Goal: Navigation & Orientation: Find specific page/section

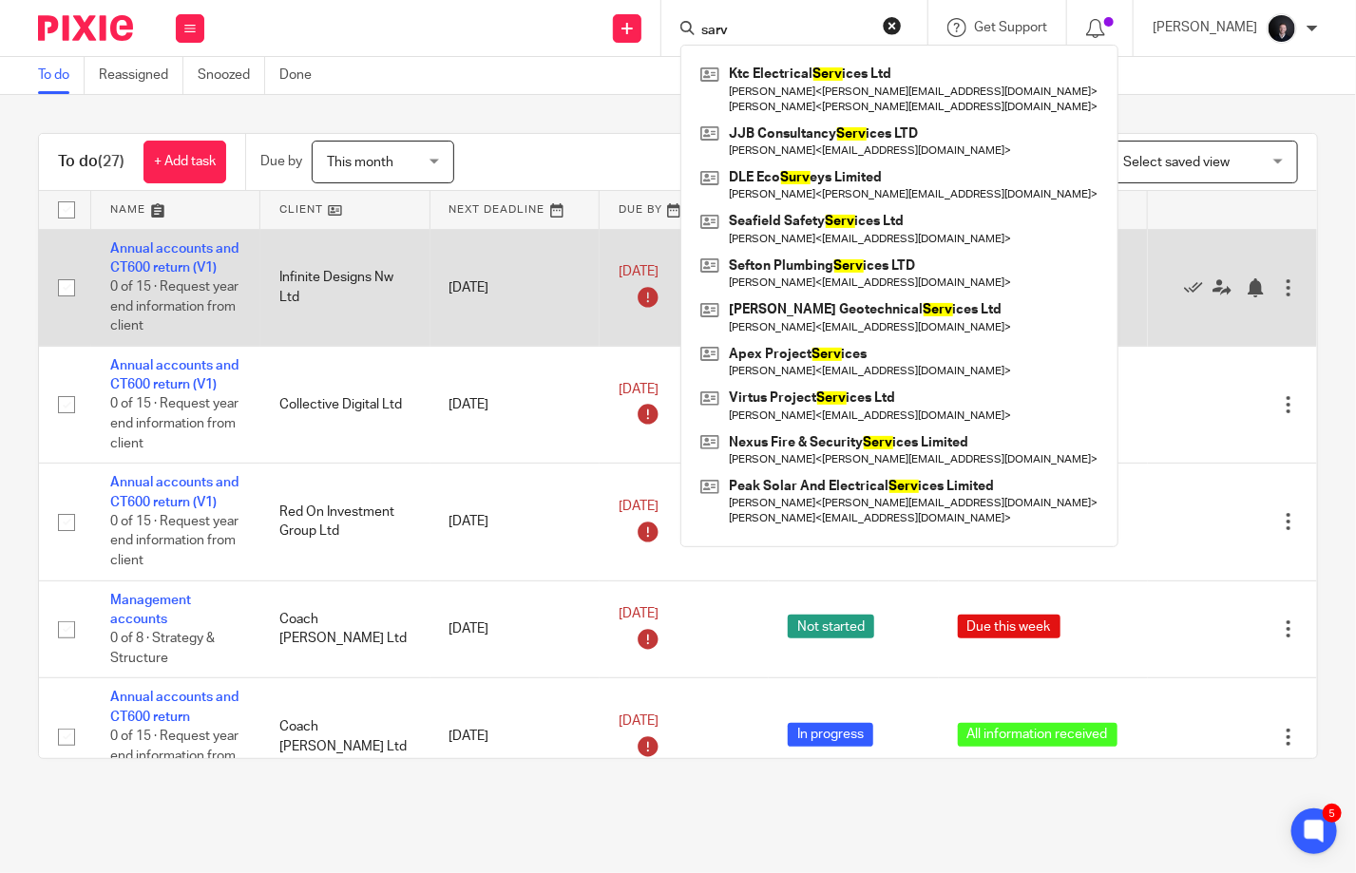
drag, startPoint x: 127, startPoint y: 202, endPoint x: 122, endPoint y: 235, distance: 32.8
click at [125, 203] on link at bounding box center [175, 210] width 169 height 38
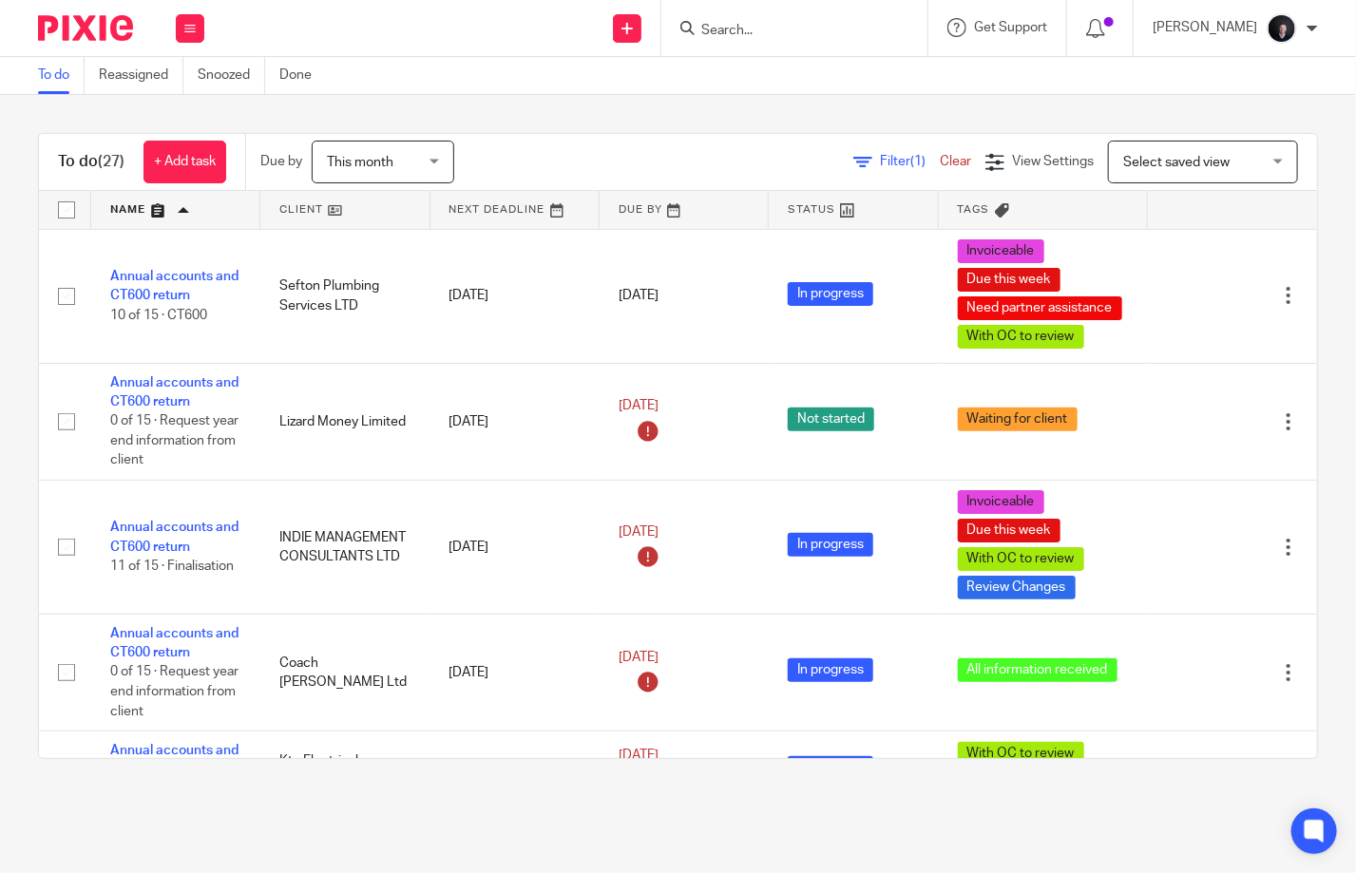
click at [297, 209] on link at bounding box center [344, 210] width 169 height 38
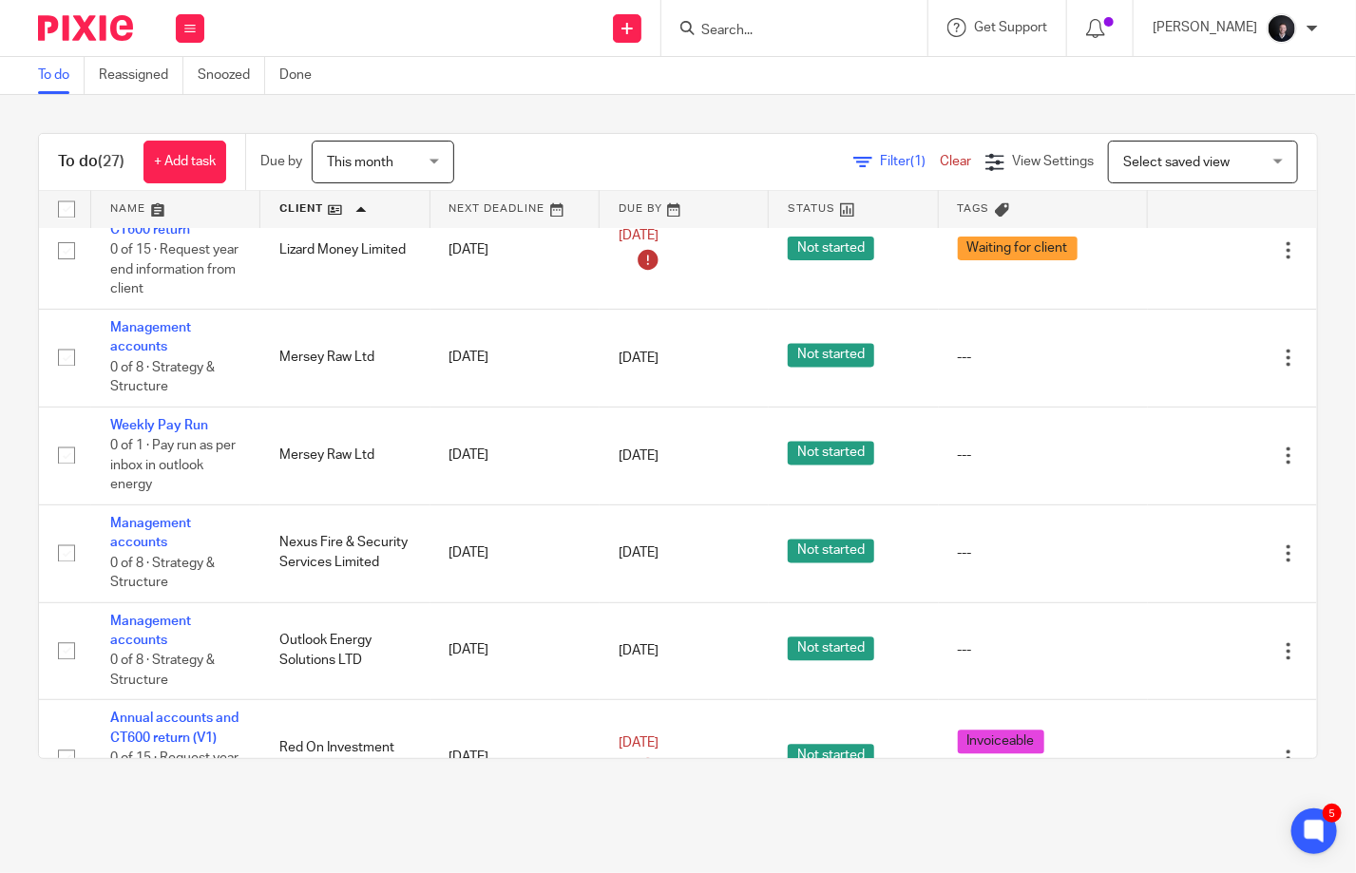
scroll to position [1594, 0]
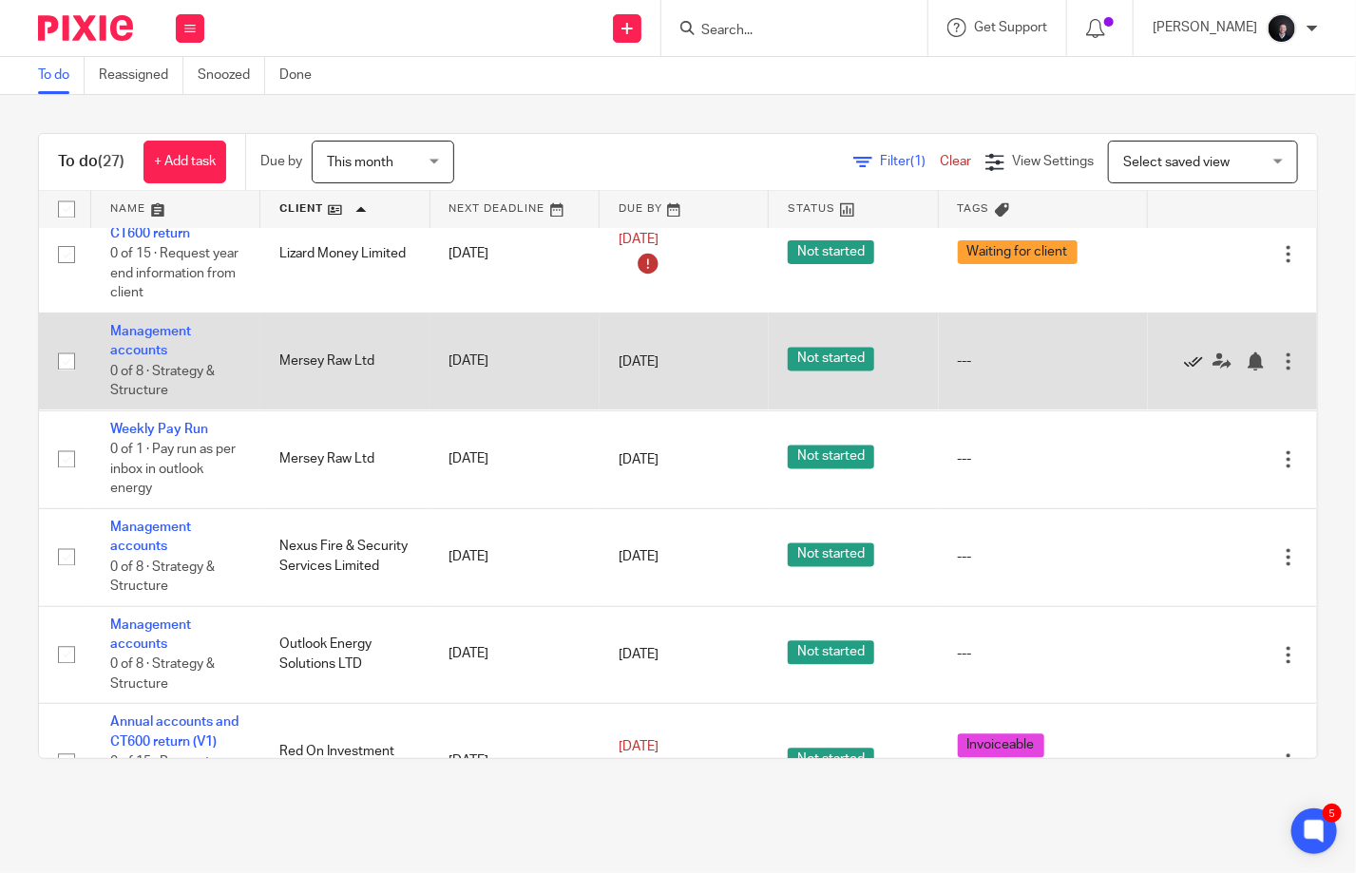
click at [1184, 367] on icon at bounding box center [1193, 362] width 19 height 19
